Goal: Task Accomplishment & Management: Complete application form

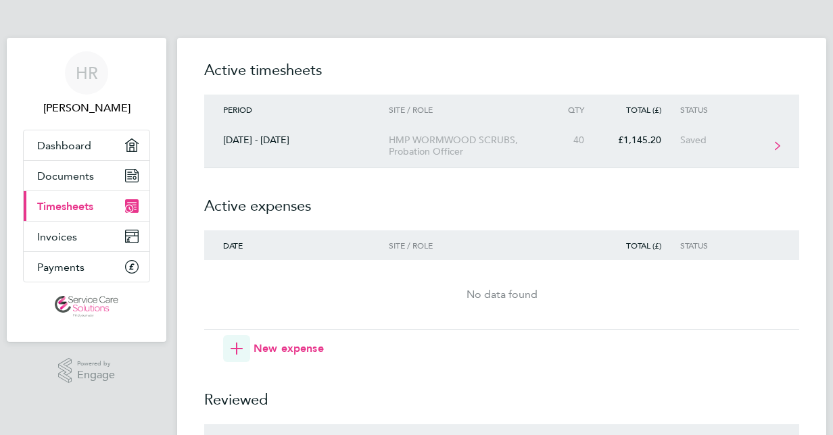
click at [476, 143] on div "HMP WORMWOOD SCRUBS, Probation Officer" at bounding box center [466, 146] width 155 height 23
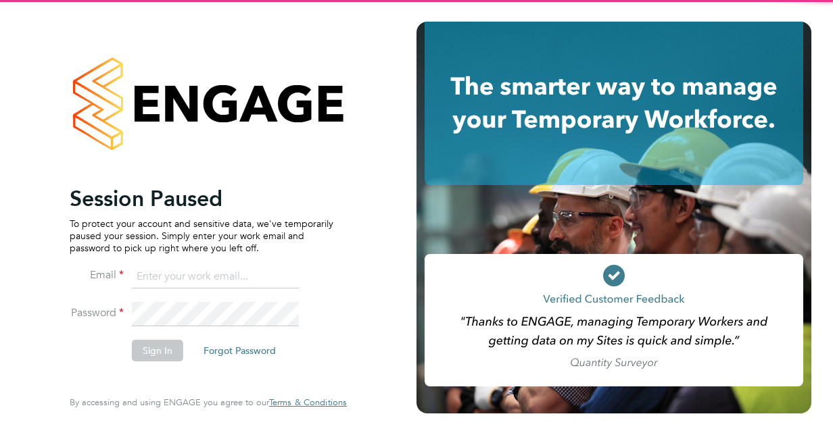
type input "[EMAIL_ADDRESS][DOMAIN_NAME]"
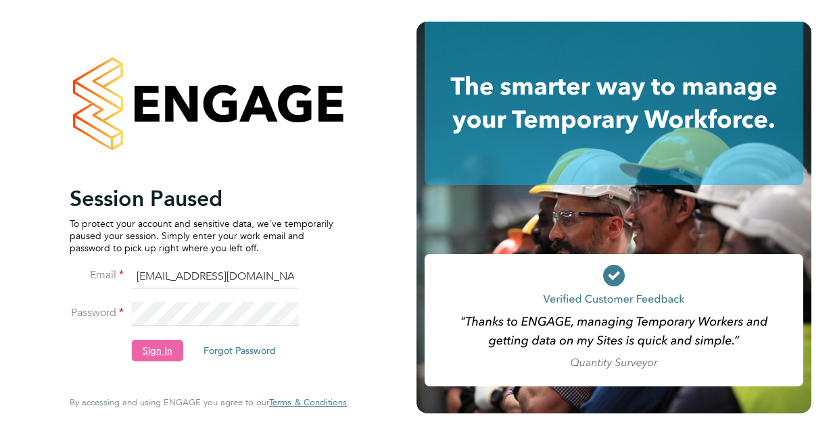
click at [165, 351] on button "Sign In" at bounding box center [157, 351] width 51 height 22
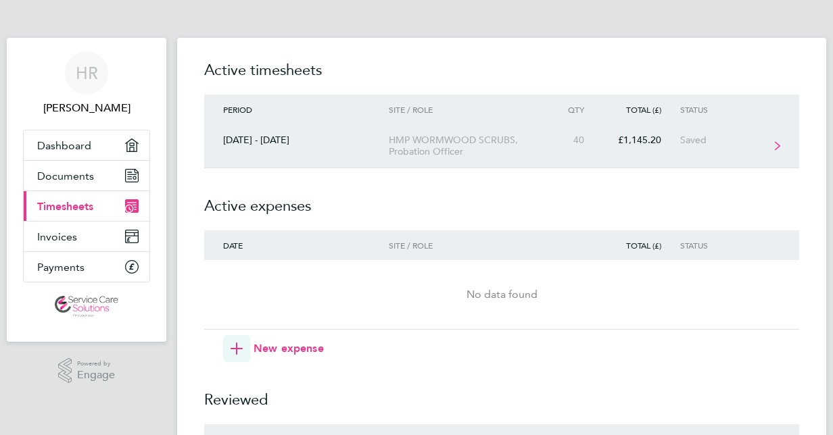
click at [438, 150] on div "HMP WORMWOOD SCRUBS, Probation Officer" at bounding box center [466, 146] width 155 height 23
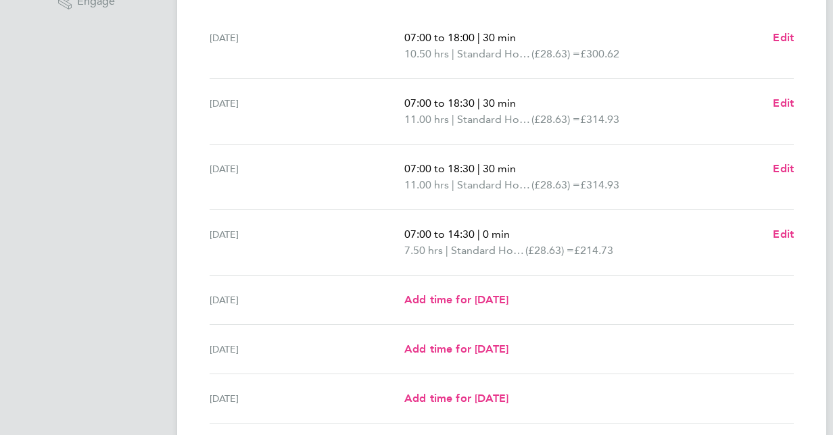
scroll to position [370, 0]
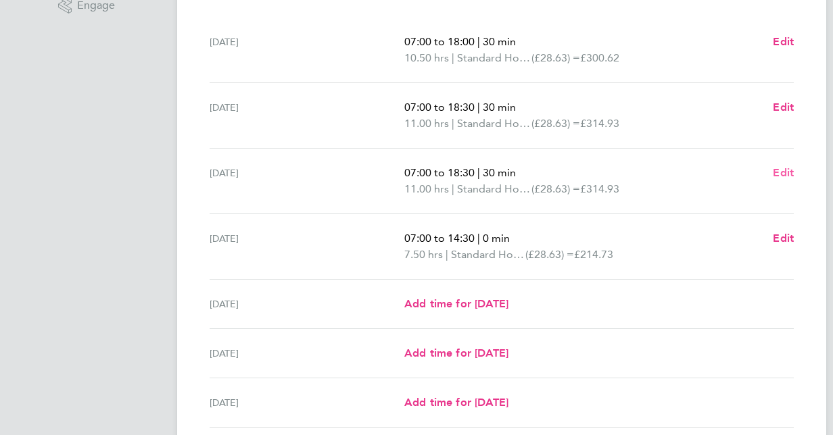
click at [790, 174] on span "Edit" at bounding box center [783, 172] width 21 height 13
select select "30"
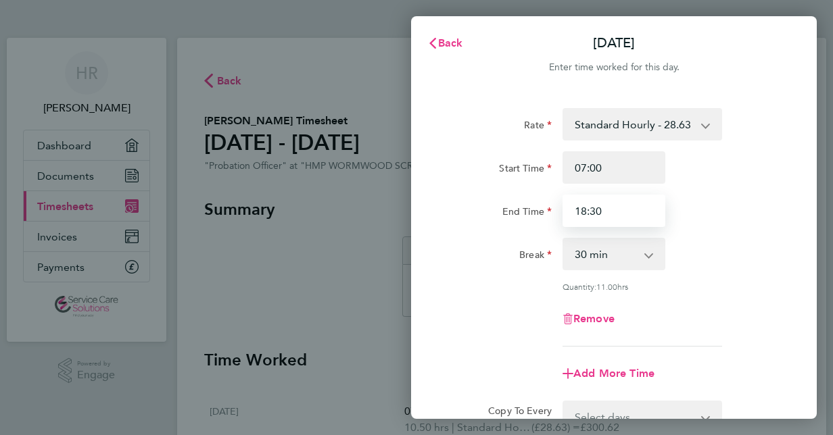
drag, startPoint x: 608, startPoint y: 210, endPoint x: 522, endPoint y: 205, distance: 86.0
click at [522, 205] on div "End Time 18:30" at bounding box center [613, 211] width 341 height 32
drag, startPoint x: 616, startPoint y: 207, endPoint x: 533, endPoint y: 218, distance: 83.8
click at [533, 218] on div "End Time 01:00" at bounding box center [613, 211] width 341 height 32
type input "19:30"
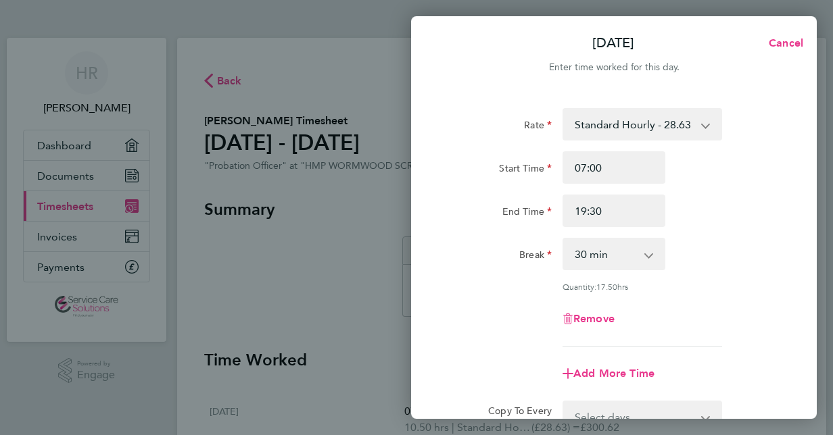
click at [533, 218] on label "End Time" at bounding box center [526, 213] width 49 height 16
click at [562, 218] on input "End Time" at bounding box center [613, 211] width 103 height 32
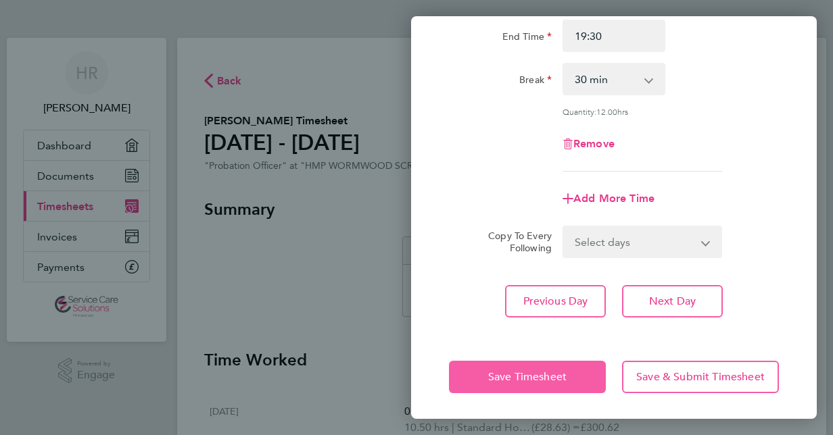
click at [488, 371] on span "Save Timesheet" at bounding box center [527, 377] width 78 height 14
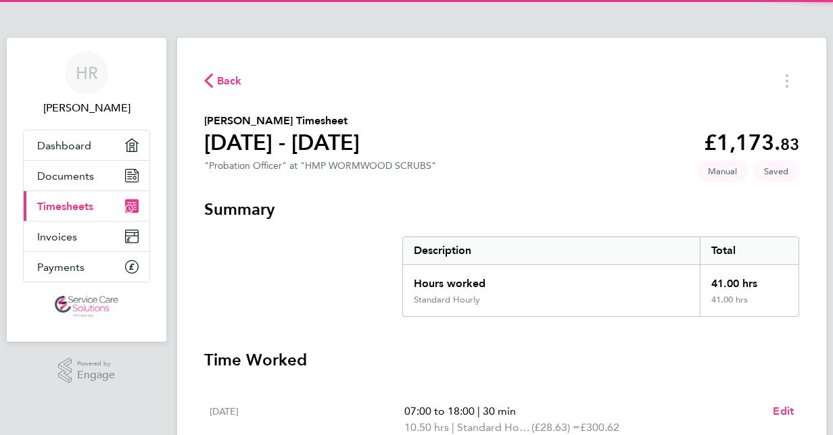
scroll to position [377, 0]
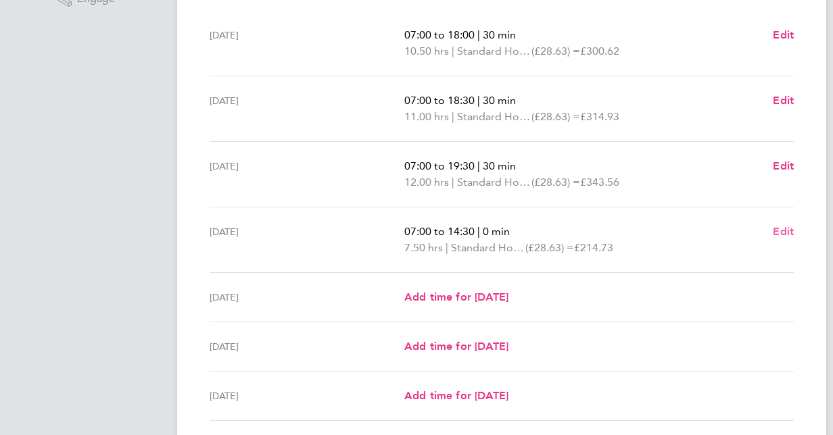
click at [785, 228] on span "Edit" at bounding box center [783, 231] width 21 height 13
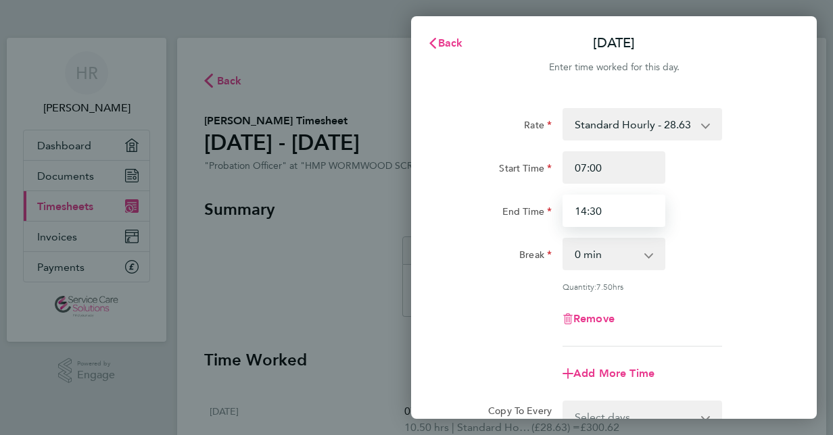
drag, startPoint x: 604, startPoint y: 216, endPoint x: 537, endPoint y: 219, distance: 67.7
click at [537, 219] on div "End Time 14:30" at bounding box center [613, 211] width 341 height 32
type input "12:00"
click at [537, 219] on label "End Time" at bounding box center [526, 213] width 49 height 16
click at [562, 219] on input "End Time" at bounding box center [613, 211] width 103 height 32
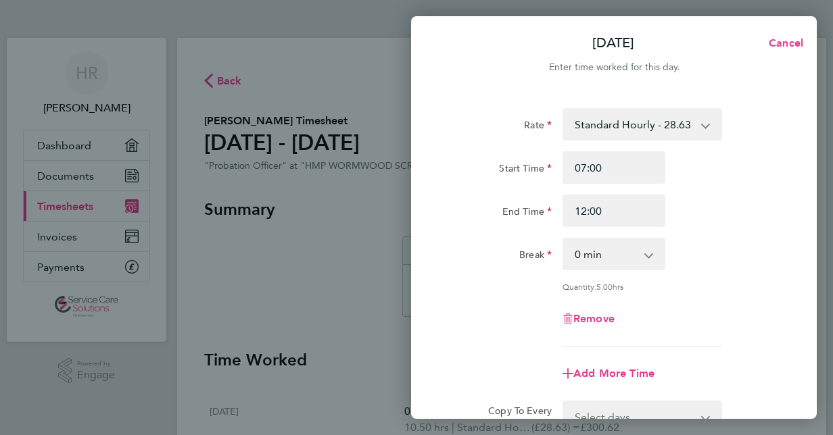
scroll to position [175, 0]
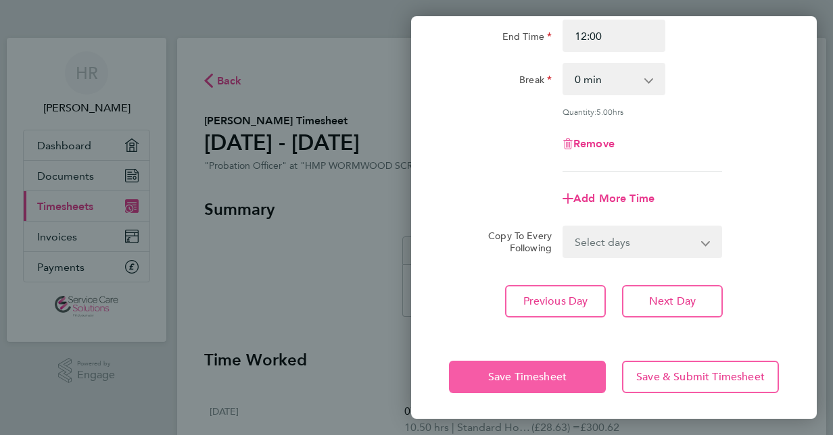
click at [489, 366] on button "Save Timesheet" at bounding box center [527, 377] width 157 height 32
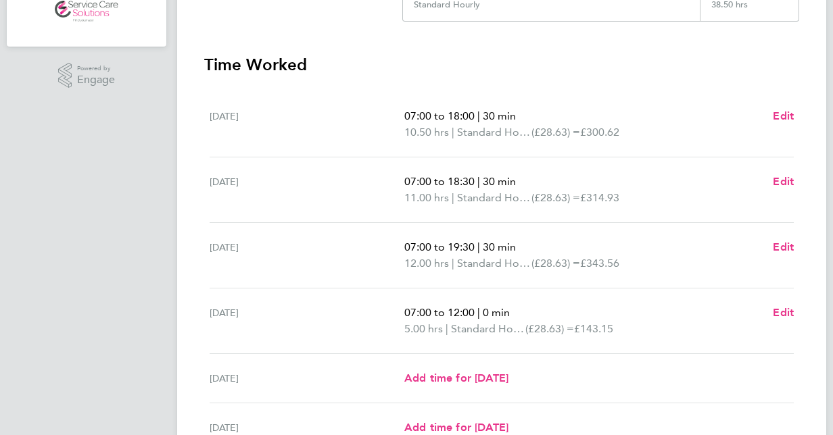
scroll to position [479, 0]
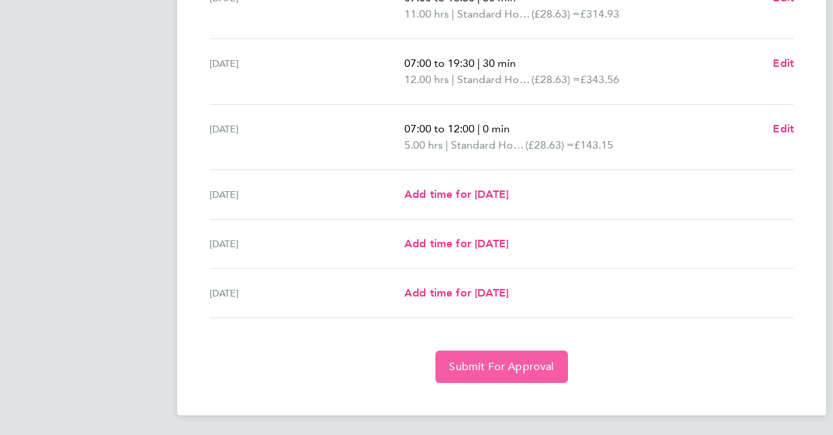
click at [489, 368] on span "Submit For Approval" at bounding box center [501, 367] width 105 height 14
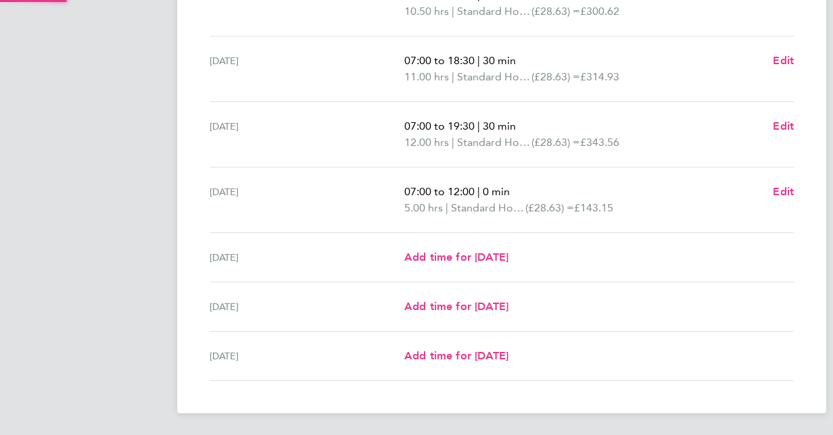
scroll to position [414, 0]
